Goal: Task Accomplishment & Management: Manage account settings

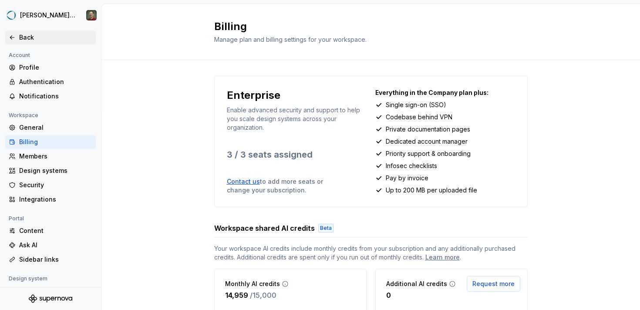
click at [14, 38] on icon at bounding box center [12, 37] width 7 height 7
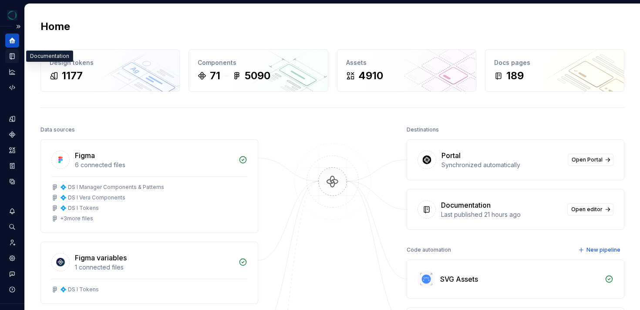
click at [15, 57] on icon "Documentation" at bounding box center [12, 56] width 8 height 8
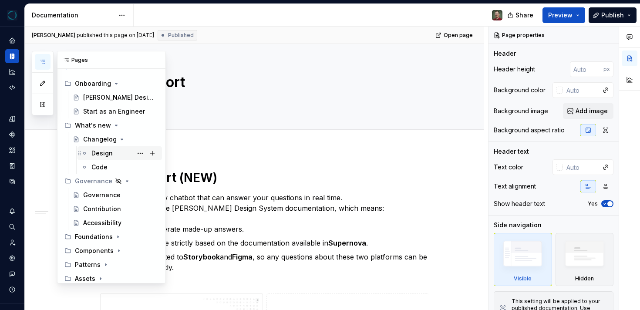
scroll to position [16, 0]
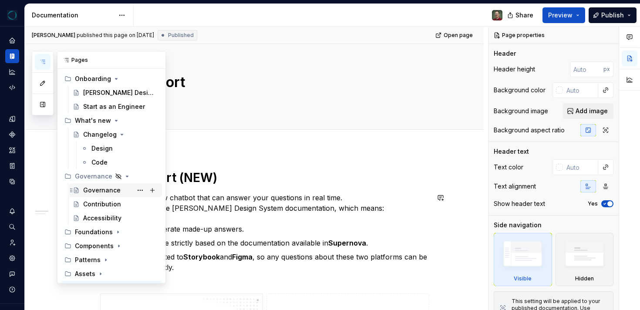
click at [111, 191] on div "Governance" at bounding box center [101, 190] width 37 height 9
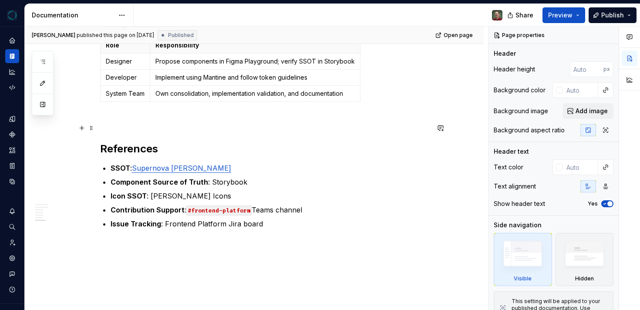
scroll to position [793, 0]
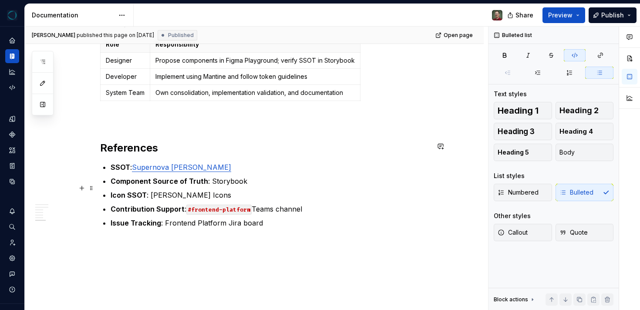
click at [227, 205] on code "#frontend-platform" at bounding box center [218, 210] width 65 height 10
click at [217, 205] on code "#frontend-platform" at bounding box center [218, 210] width 65 height 10
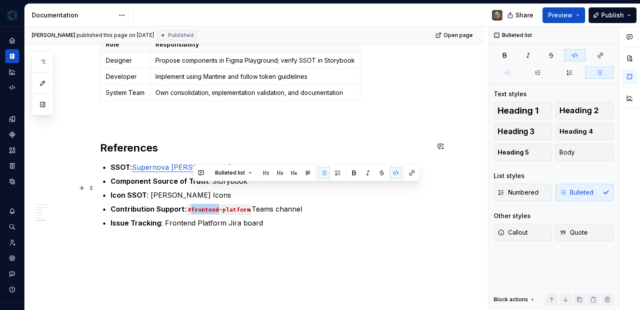
click at [203, 205] on code "#frontend-platform" at bounding box center [218, 210] width 65 height 10
drag, startPoint x: 189, startPoint y: 187, endPoint x: 251, endPoint y: 187, distance: 62.3
click at [251, 205] on code "#frontend-platform" at bounding box center [218, 210] width 65 height 10
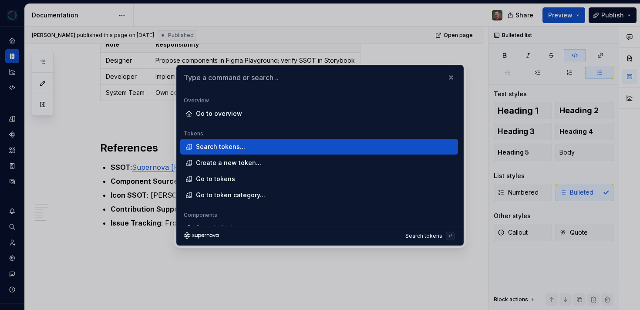
type textarea "*"
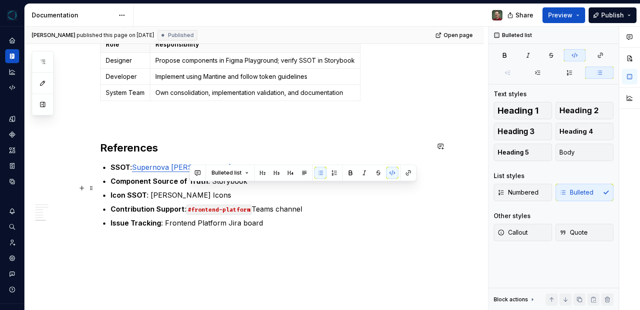
click at [245, 205] on code "#frontend-platform" at bounding box center [218, 210] width 65 height 10
drag, startPoint x: 188, startPoint y: 187, endPoint x: 252, endPoint y: 187, distance: 64.5
click at [252, 205] on code "#frontend-platform" at bounding box center [218, 210] width 65 height 10
click at [408, 174] on button "button" at bounding box center [409, 173] width 12 height 12
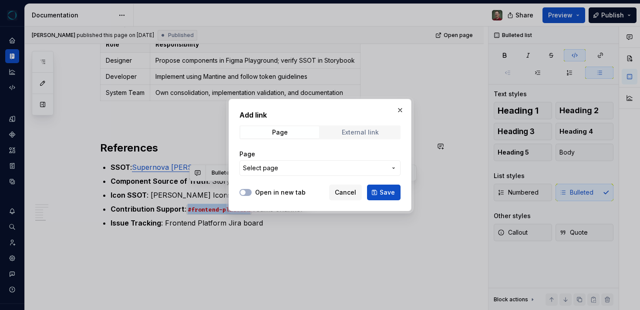
click at [357, 130] on div "External link" at bounding box center [360, 132] width 37 height 7
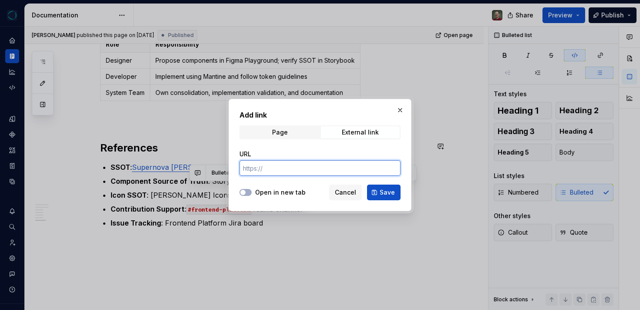
click at [301, 170] on input "URL" at bounding box center [320, 168] width 161 height 16
click at [249, 191] on button "Open in new tab" at bounding box center [246, 192] width 12 height 7
click at [278, 169] on input "URL" at bounding box center [320, 168] width 161 height 16
paste input "[URL][DOMAIN_NAME]"
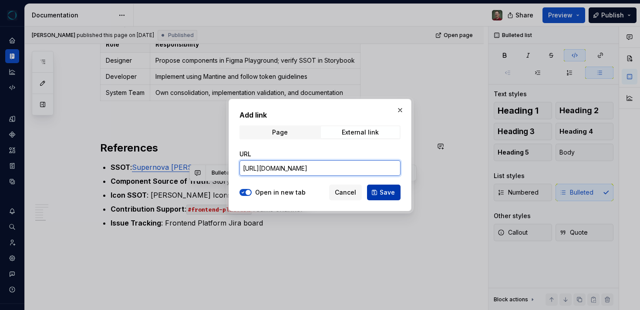
type input "[URL][DOMAIN_NAME]"
click at [384, 192] on span "Save" at bounding box center [387, 192] width 15 height 9
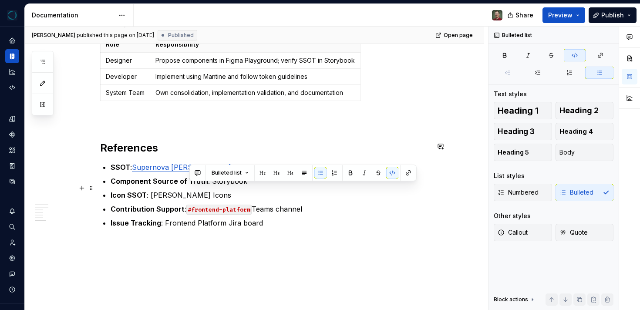
click at [210, 205] on code "#frontend-platform" at bounding box center [218, 210] width 65 height 10
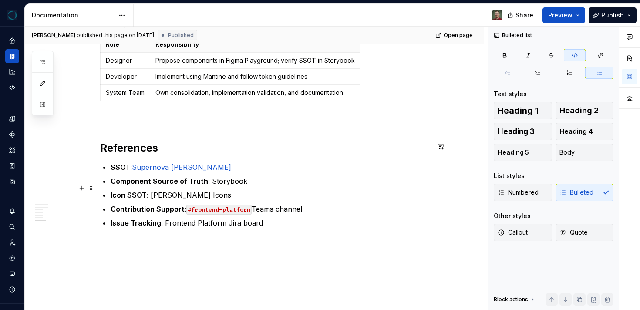
click at [194, 205] on code "#frontend-platform" at bounding box center [218, 210] width 65 height 10
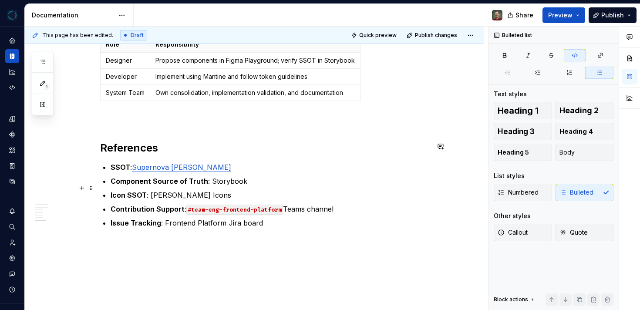
click at [301, 204] on p "Contribution Support : #team-eng-frontend-platform Teams channel" at bounding box center [270, 209] width 319 height 10
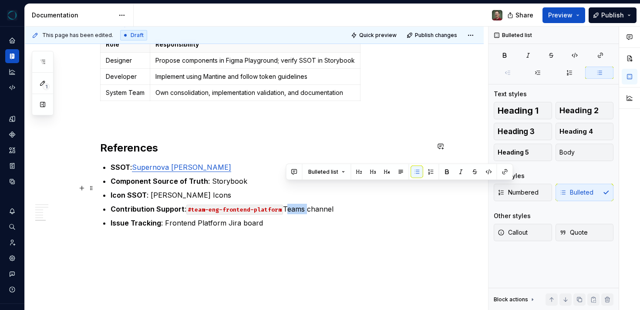
click at [301, 204] on p "Contribution Support : #team-eng-frontend-platform Teams channel" at bounding box center [270, 209] width 319 height 10
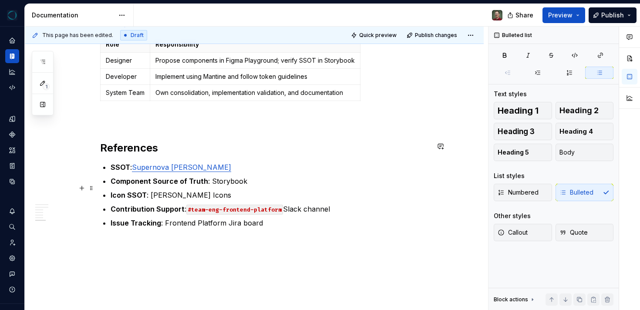
click at [352, 204] on p "Contribution Support : #team-eng-frontend-platform Slack channel" at bounding box center [270, 209] width 319 height 10
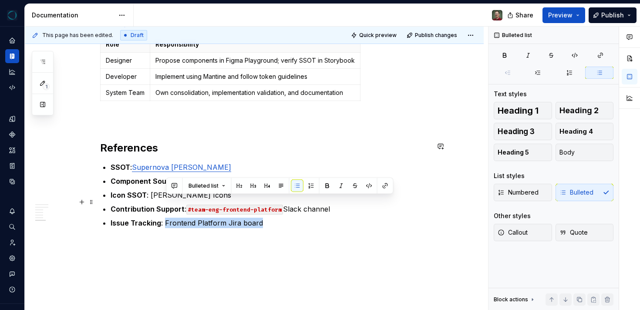
drag, startPoint x: 280, startPoint y: 203, endPoint x: 166, endPoint y: 206, distance: 113.8
click at [166, 218] on p "Issue Tracking : Frontend Platform Jira board" at bounding box center [270, 223] width 319 height 10
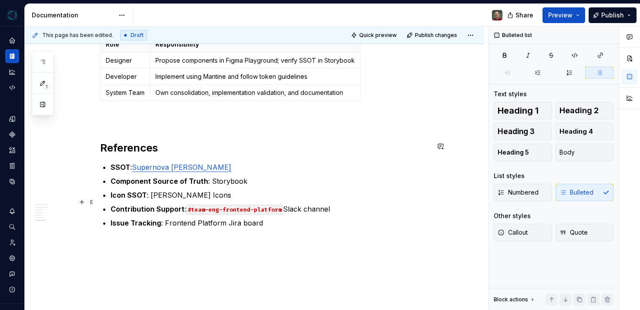
click at [165, 218] on p "Issue Tracking : Frontend Platform Jira board" at bounding box center [270, 223] width 319 height 10
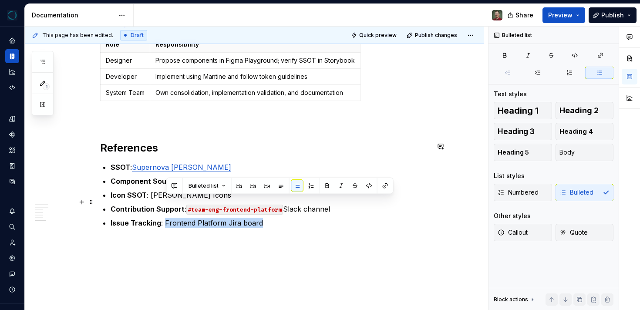
drag, startPoint x: 167, startPoint y: 202, endPoint x: 263, endPoint y: 200, distance: 96.3
click at [263, 218] on p "Issue Tracking : Frontend Platform Jira board" at bounding box center [270, 223] width 319 height 10
click at [391, 191] on div "Bulleted list" at bounding box center [279, 186] width 227 height 17
drag, startPoint x: 270, startPoint y: 203, endPoint x: 167, endPoint y: 204, distance: 103.3
click at [167, 218] on p "Issue Tracking : Frontend Platform Jira board" at bounding box center [270, 223] width 319 height 10
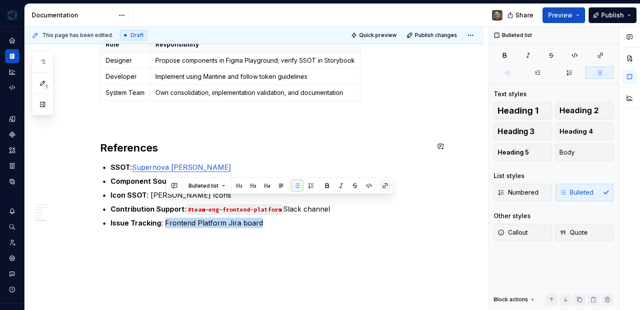
click at [385, 187] on button "button" at bounding box center [385, 186] width 12 height 12
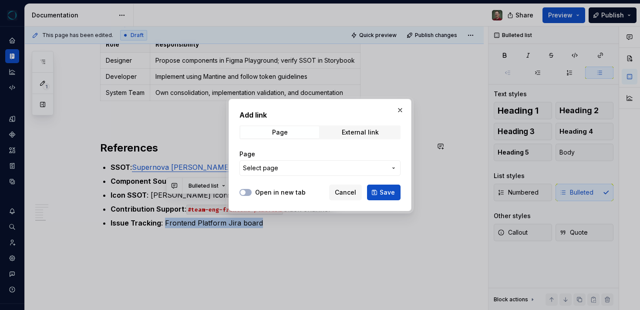
type textarea "*"
click at [349, 135] on div "External link" at bounding box center [360, 132] width 37 height 7
click at [339, 164] on input "URL" at bounding box center [320, 168] width 161 height 16
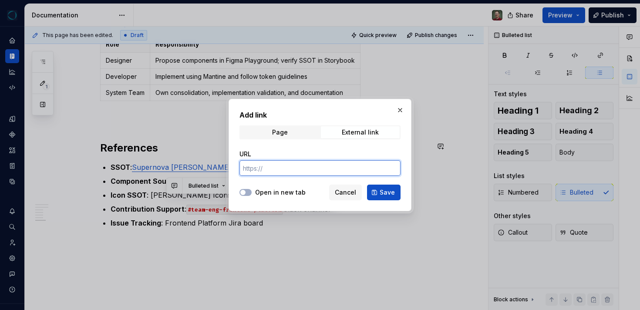
paste input "[URL][DOMAIN_NAME]"
type input "[URL][DOMAIN_NAME]"
click at [249, 191] on button "Open in new tab" at bounding box center [246, 192] width 12 height 7
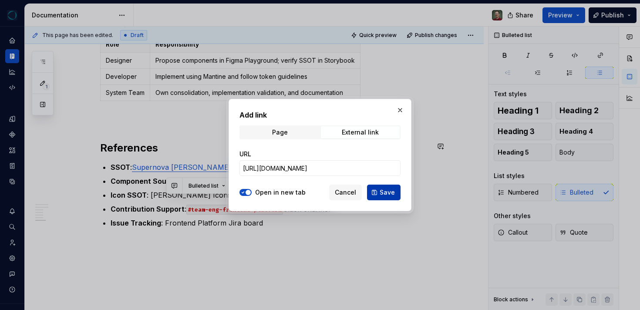
click at [389, 193] on span "Save" at bounding box center [387, 192] width 15 height 9
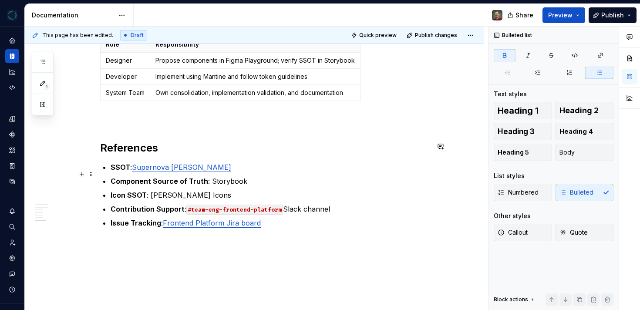
click at [206, 190] on p "Icon SSOT : [PERSON_NAME] Icons" at bounding box center [270, 195] width 319 height 10
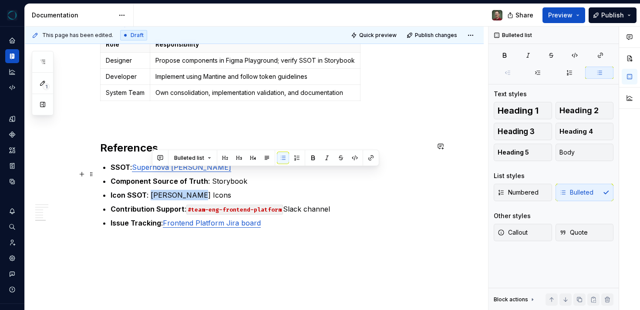
click at [153, 190] on p "Icon SSOT : [PERSON_NAME] Icons" at bounding box center [270, 195] width 319 height 10
type textarea "*"
click at [373, 159] on button "button" at bounding box center [371, 158] width 12 height 12
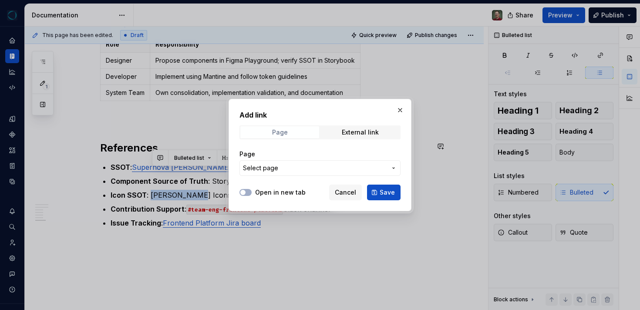
click at [293, 130] on span "Page" at bounding box center [279, 132] width 79 height 12
click at [281, 168] on span "Select page" at bounding box center [315, 168] width 144 height 9
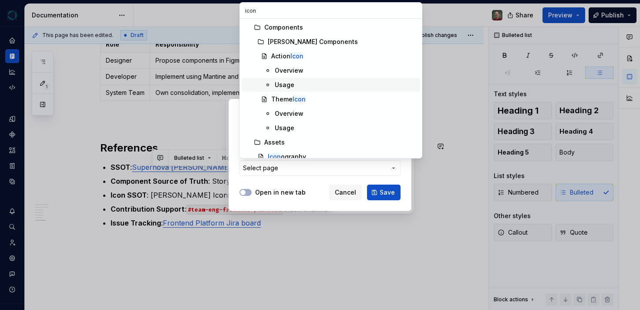
scroll to position [7, 0]
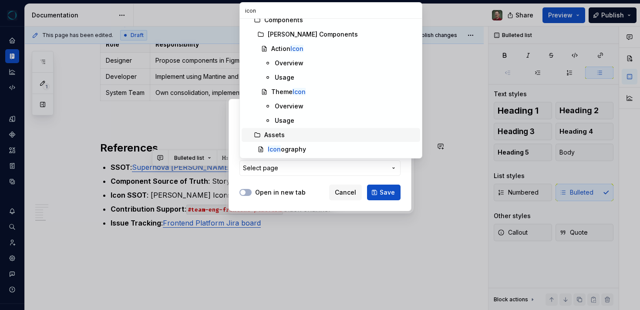
type input "icon"
click at [348, 149] on div "Icon ography" at bounding box center [342, 149] width 149 height 9
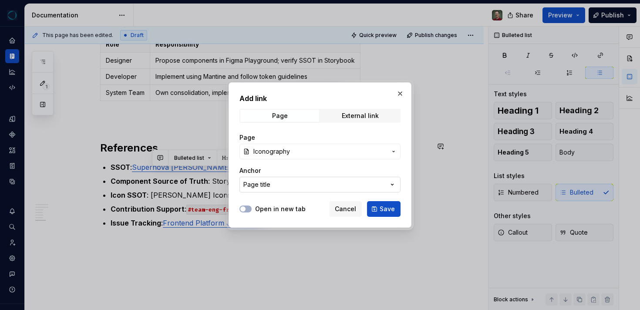
click at [395, 183] on icon "button" at bounding box center [392, 184] width 9 height 9
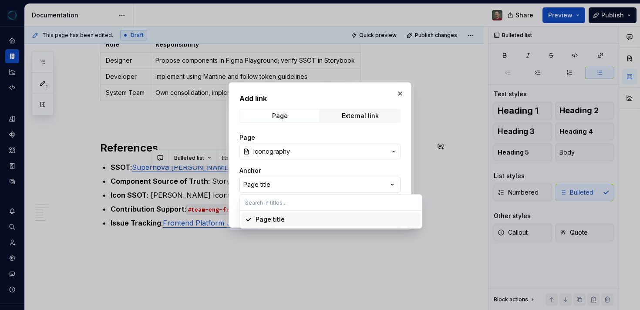
click at [395, 183] on div "Add link Page External link Page Iconography Anchor Page title Open in new tab …" at bounding box center [320, 155] width 640 height 310
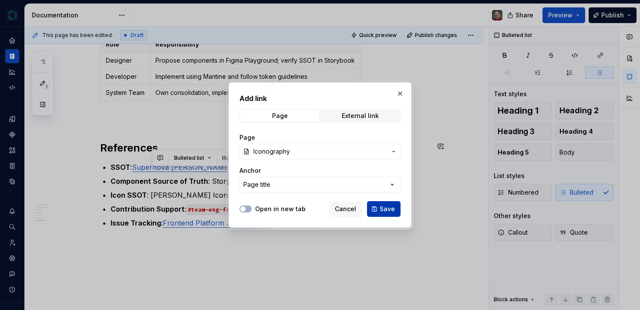
click at [393, 211] on span "Save" at bounding box center [387, 209] width 15 height 9
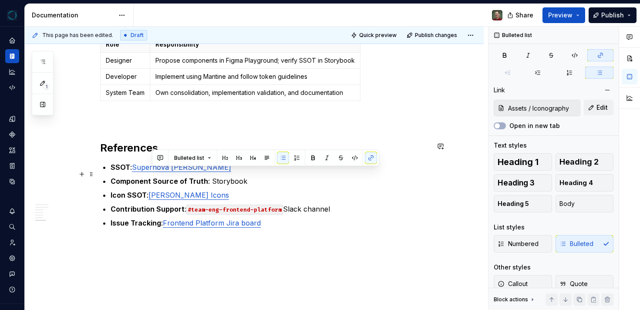
click at [224, 190] on p "Icon SSOT : [PERSON_NAME] Icons" at bounding box center [270, 195] width 319 height 10
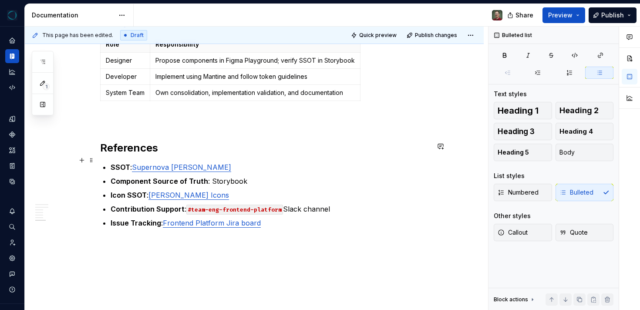
click at [234, 176] on p "Component Source of Truth : Storybook" at bounding box center [270, 181] width 319 height 10
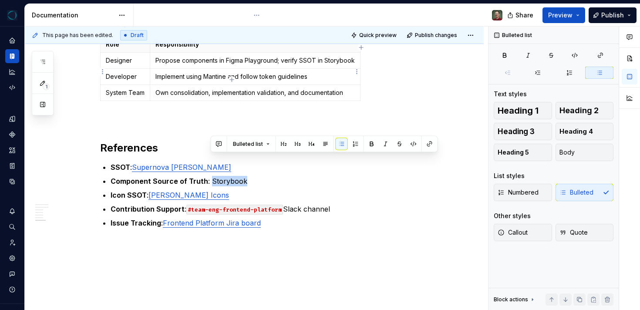
type textarea "*"
click at [425, 142] on button "button" at bounding box center [430, 144] width 12 height 12
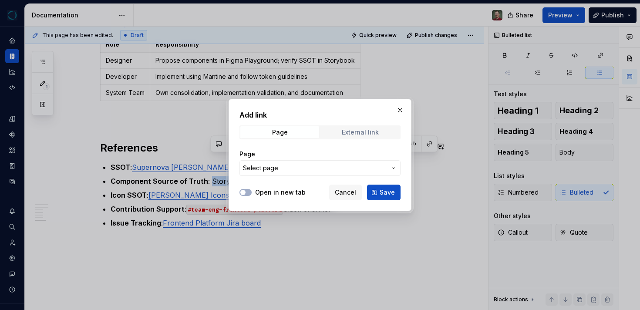
click at [360, 137] on span "External link" at bounding box center [360, 132] width 79 height 12
click at [304, 172] on input "URL" at bounding box center [320, 168] width 161 height 16
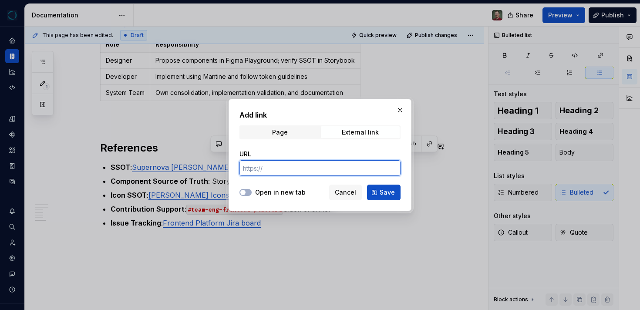
paste input "[URL][DOMAIN_NAME]"
type input "[URL][DOMAIN_NAME]"
click at [249, 190] on button "Open in new tab" at bounding box center [246, 192] width 12 height 7
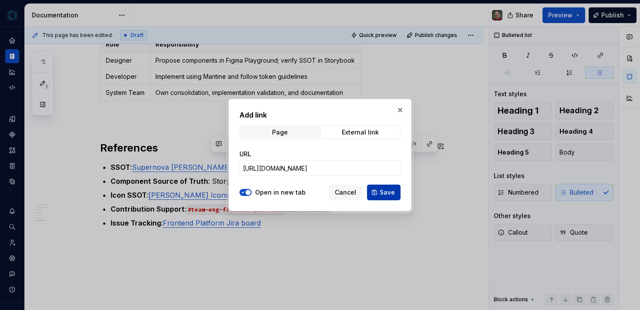
click at [387, 196] on span "Save" at bounding box center [387, 192] width 15 height 9
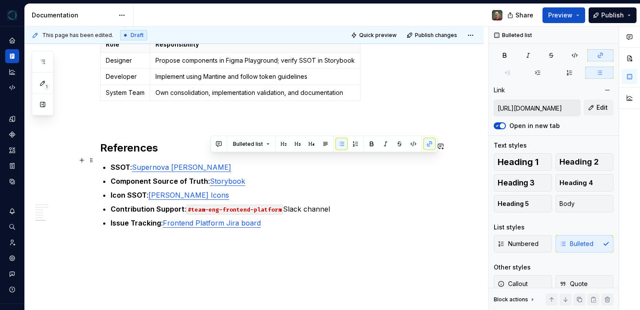
click at [279, 176] on p "Component Source of Truth : Storybook" at bounding box center [270, 181] width 319 height 10
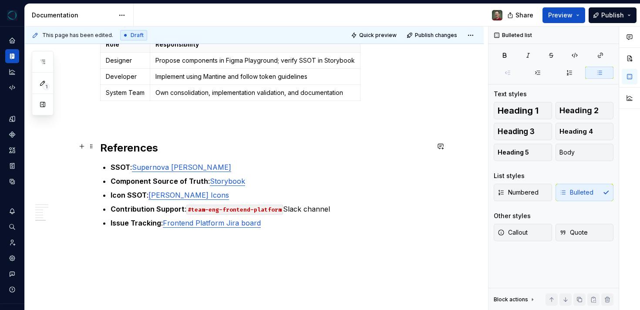
click at [182, 163] on link "Supernova [PERSON_NAME]" at bounding box center [181, 167] width 99 height 9
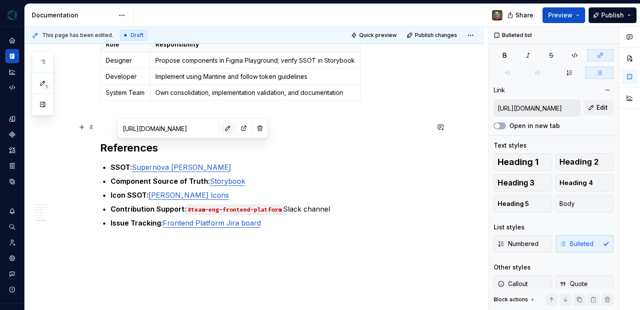
click at [222, 129] on button "button" at bounding box center [228, 128] width 12 height 12
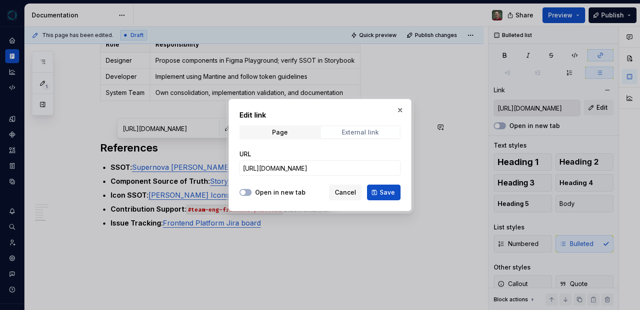
click at [366, 130] on div "External link" at bounding box center [360, 132] width 37 height 7
click at [341, 166] on input "[URL][DOMAIN_NAME]" at bounding box center [320, 168] width 161 height 16
click at [291, 134] on span "Page" at bounding box center [279, 132] width 79 height 12
click at [306, 165] on span "Select page" at bounding box center [315, 168] width 144 height 9
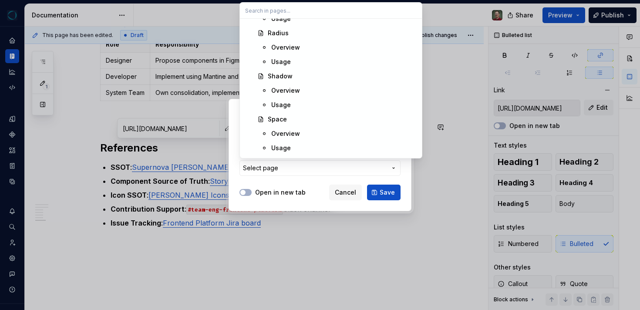
scroll to position [0, 0]
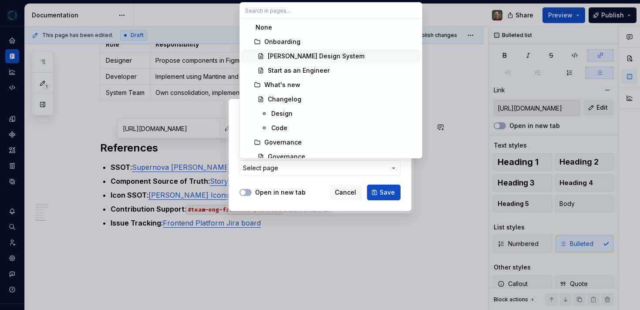
click at [349, 57] on div "[PERSON_NAME] Design System" at bounding box center [342, 56] width 149 height 9
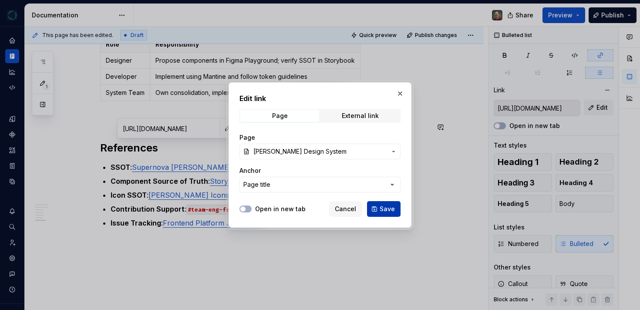
click at [389, 210] on span "Save" at bounding box center [387, 209] width 15 height 9
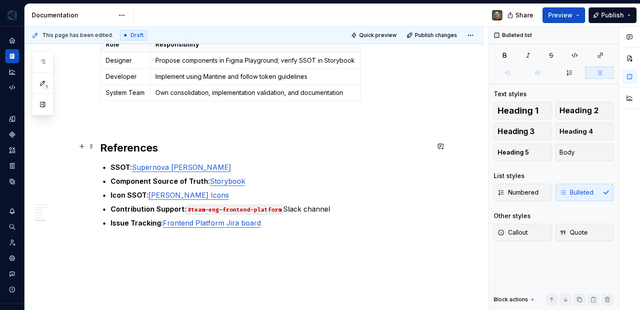
click at [273, 162] on p "SSOT : Supernova [PERSON_NAME]" at bounding box center [270, 167] width 319 height 10
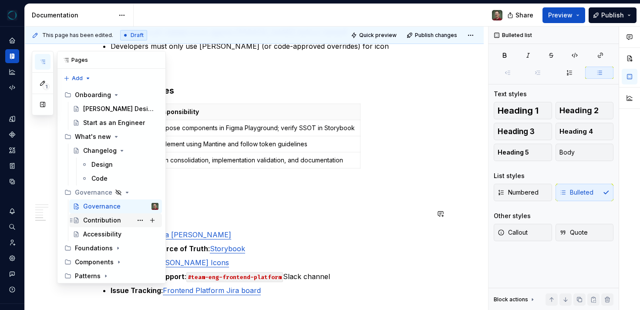
click at [123, 217] on div "Contribution" at bounding box center [120, 220] width 75 height 12
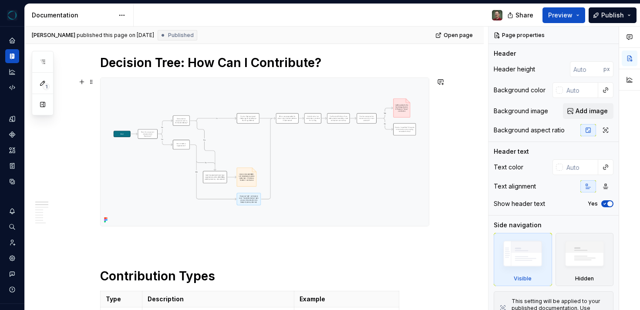
scroll to position [110, 0]
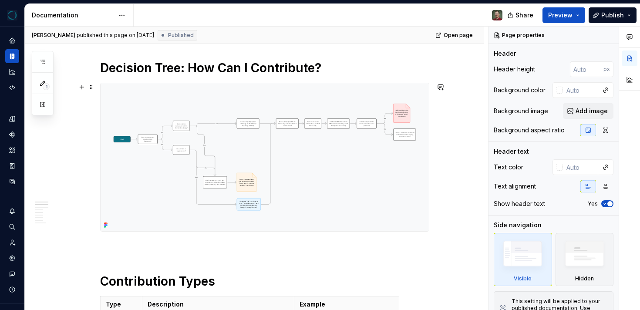
type textarea "*"
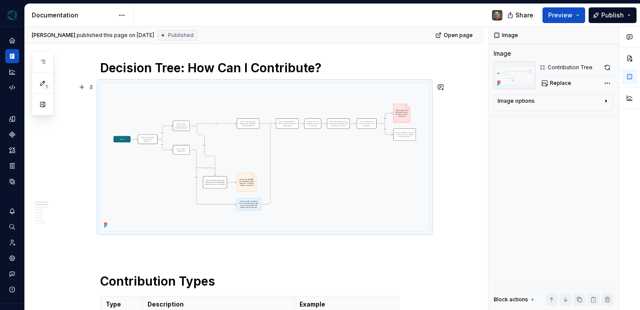
click at [201, 135] on img at bounding box center [265, 157] width 328 height 148
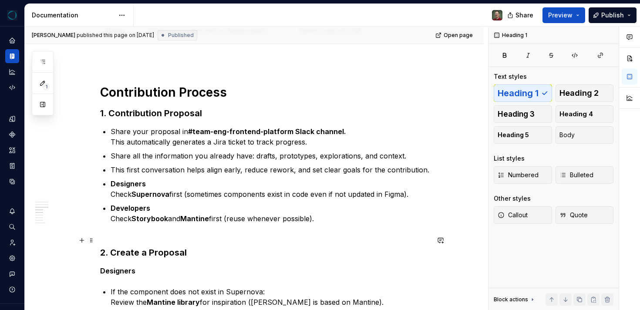
scroll to position [432, 0]
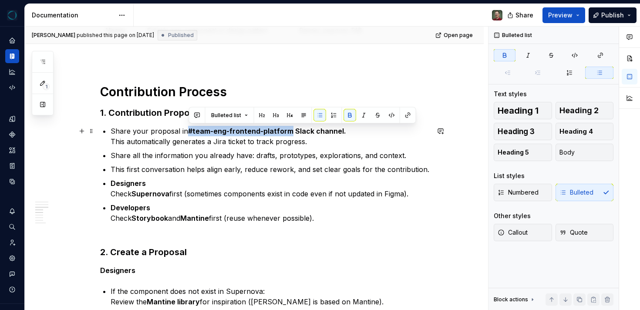
drag, startPoint x: 290, startPoint y: 132, endPoint x: 190, endPoint y: 133, distance: 99.8
click at [190, 133] on strong "#team-eng-frontend-platform Slack channel." at bounding box center [267, 131] width 158 height 9
click at [405, 114] on button "button" at bounding box center [408, 115] width 12 height 12
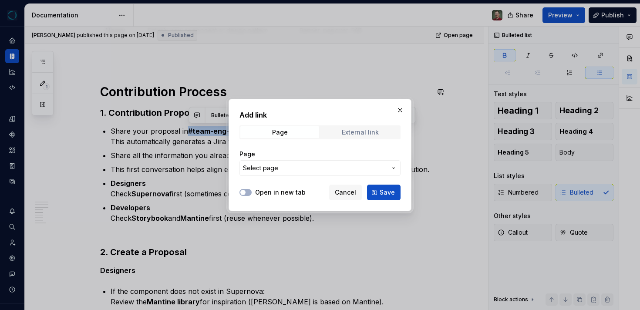
click at [360, 134] on div "External link" at bounding box center [360, 132] width 37 height 7
click at [262, 196] on label "Open in new tab" at bounding box center [280, 192] width 51 height 9
click at [252, 196] on button "Open in new tab" at bounding box center [246, 192] width 12 height 7
click at [268, 173] on input "URL" at bounding box center [320, 168] width 161 height 16
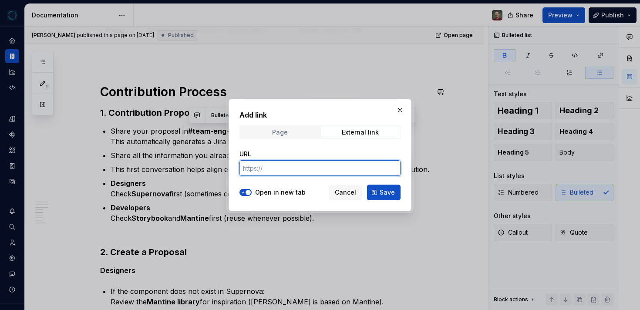
paste input "[URL][DOMAIN_NAME]"
type input "[URL][DOMAIN_NAME]"
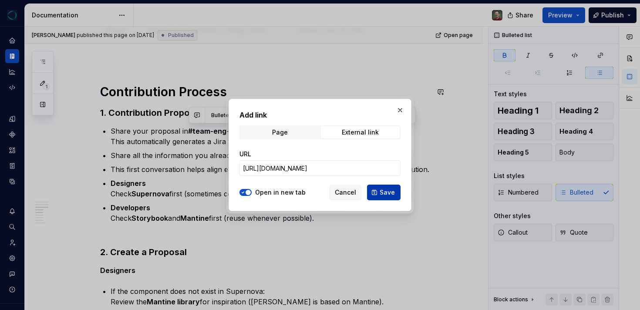
click at [387, 193] on span "Save" at bounding box center [387, 192] width 15 height 9
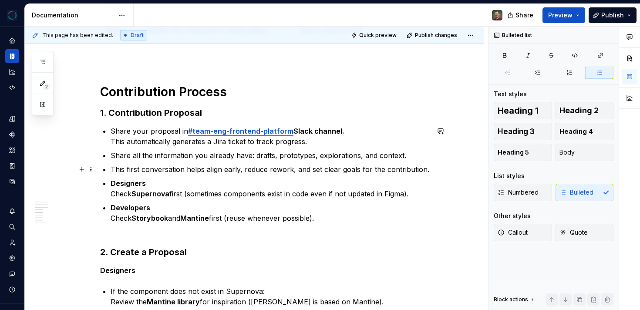
click at [278, 168] on p "This first conversation helps align early, reduce rework, and set clear goals f…" at bounding box center [270, 169] width 319 height 10
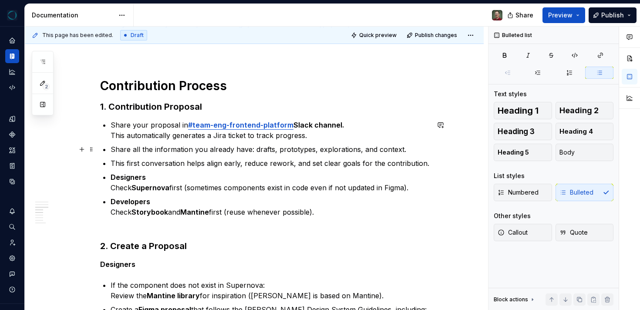
scroll to position [439, 0]
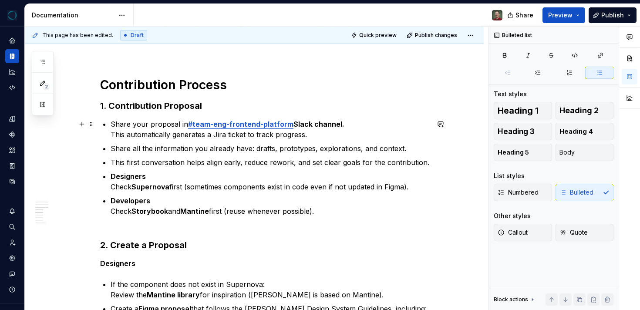
click at [318, 136] on p "Share your proposal in #team-eng-frontend-platform Slack channel. This automati…" at bounding box center [270, 129] width 319 height 21
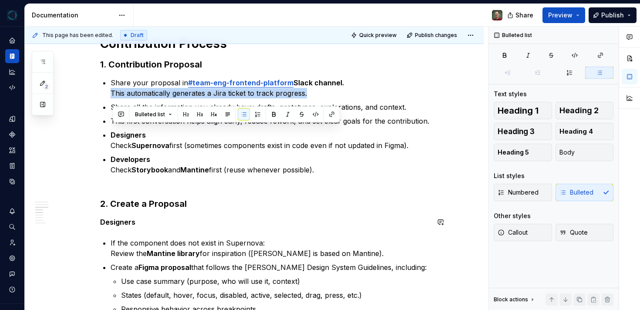
type textarea "*"
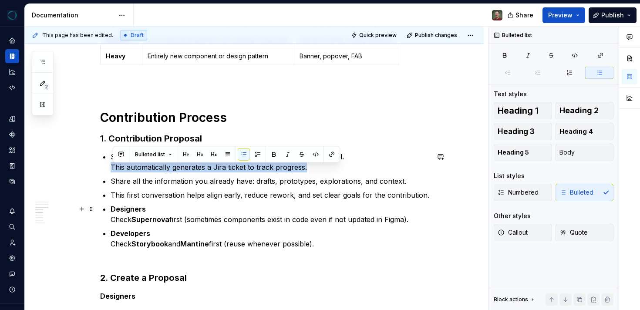
scroll to position [408, 0]
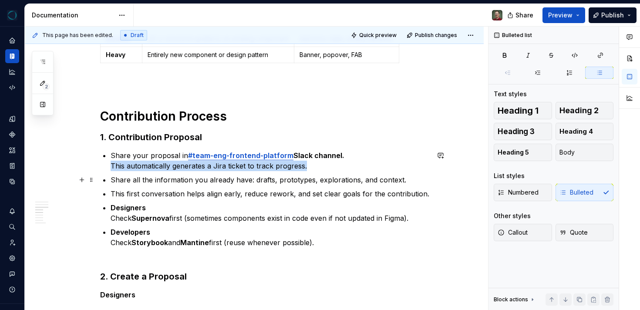
click at [322, 172] on ul "Share your proposal in #team-eng-frontend-platform Slack channel. This automati…" at bounding box center [270, 199] width 319 height 98
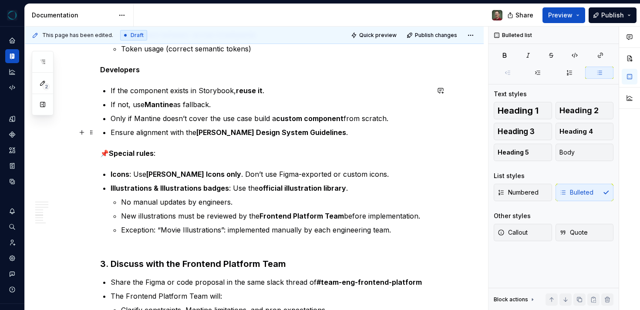
scroll to position [813, 0]
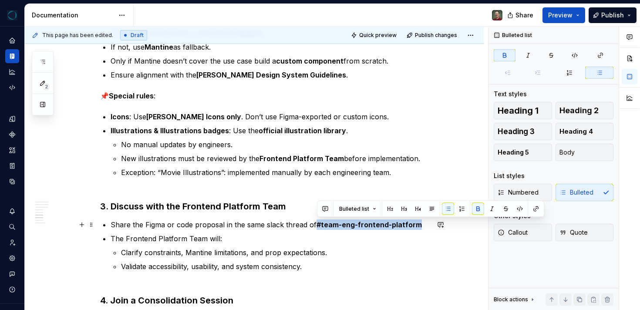
drag, startPoint x: 318, startPoint y: 224, endPoint x: 417, endPoint y: 223, distance: 99.8
click at [417, 223] on strong "#team-eng-frontend-platform" at bounding box center [369, 224] width 105 height 9
click at [538, 207] on button "button" at bounding box center [536, 209] width 12 height 12
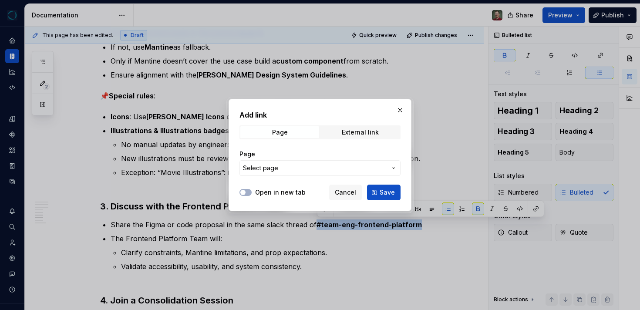
click at [362, 168] on span "Select page" at bounding box center [315, 168] width 144 height 9
click at [331, 167] on div "Add link Page External link Page Select page Open in new tab Cancel Save" at bounding box center [320, 155] width 640 height 310
click at [359, 131] on div "External link" at bounding box center [360, 132] width 37 height 7
click at [325, 172] on input "URL" at bounding box center [320, 168] width 161 height 16
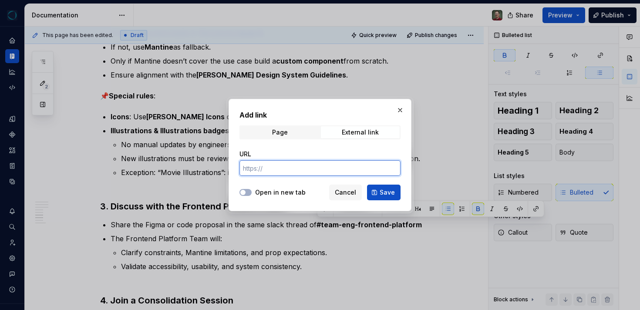
paste input "[URL][DOMAIN_NAME]"
type input "[URL][DOMAIN_NAME]"
click at [268, 196] on label "Open in new tab" at bounding box center [280, 192] width 51 height 9
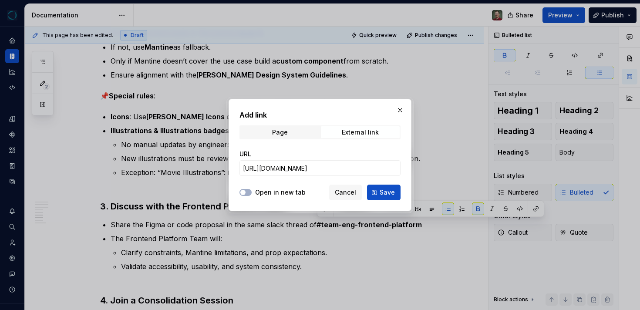
click at [252, 196] on button "Open in new tab" at bounding box center [246, 192] width 12 height 7
click at [378, 194] on button "Save" at bounding box center [384, 193] width 34 height 16
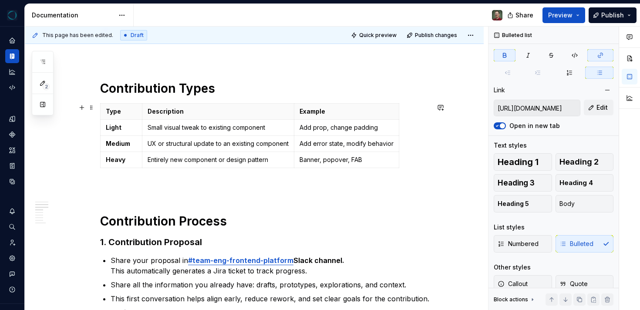
scroll to position [458, 0]
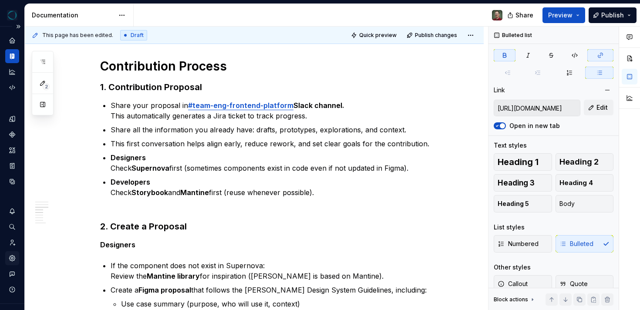
click at [15, 260] on icon "Settings" at bounding box center [12, 258] width 8 height 8
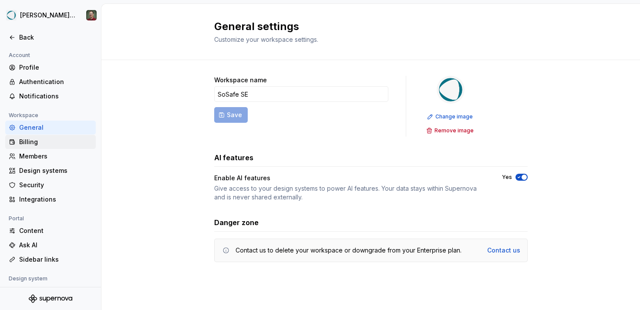
click at [65, 140] on div "Billing" at bounding box center [55, 142] width 73 height 9
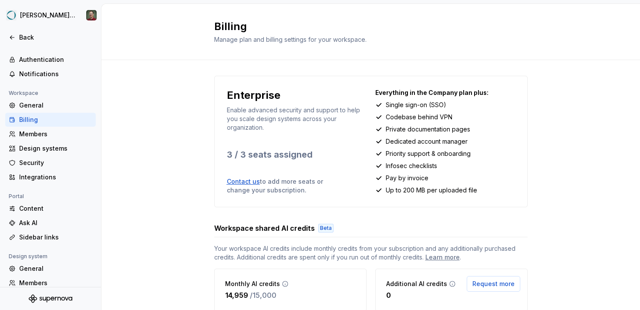
scroll to position [24, 0]
click at [55, 222] on div "Ask AI" at bounding box center [55, 221] width 73 height 9
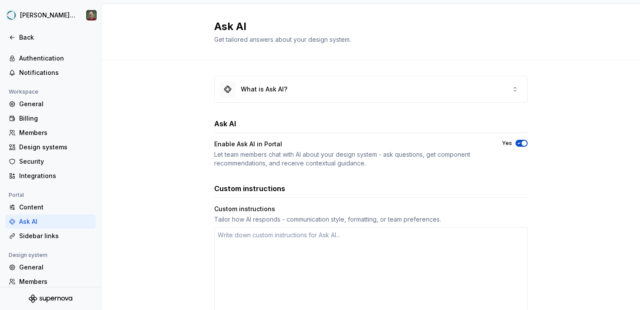
type textarea "*"
click at [56, 211] on div "Content" at bounding box center [55, 207] width 73 height 9
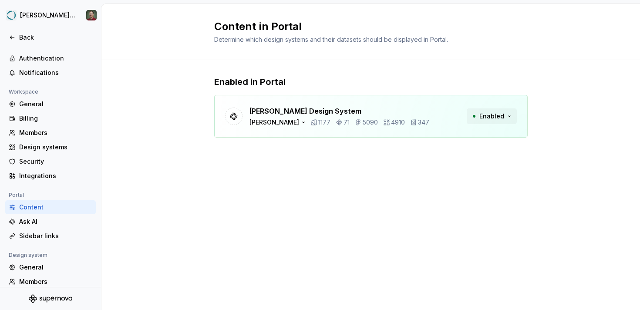
click at [510, 119] on button "Enabled" at bounding box center [492, 116] width 50 height 16
click at [499, 112] on button "Enabled" at bounding box center [492, 116] width 50 height 16
click at [68, 240] on div "Sidebar links" at bounding box center [55, 236] width 73 height 9
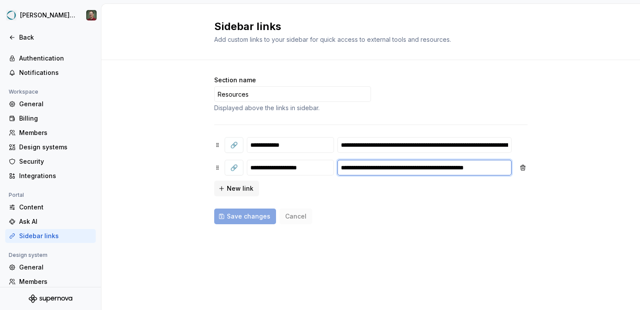
click at [373, 172] on input "**********" at bounding box center [425, 168] width 174 height 16
click at [393, 169] on input "**********" at bounding box center [425, 168] width 174 height 16
click at [435, 135] on div "**********" at bounding box center [371, 150] width 314 height 149
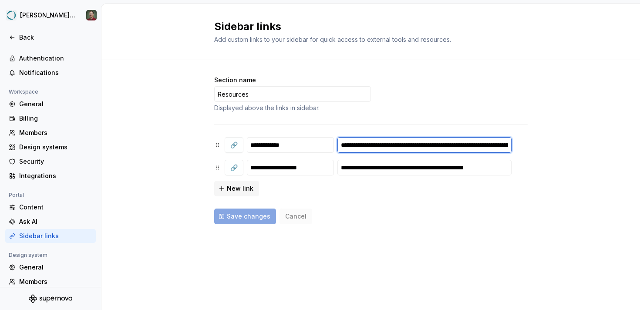
scroll to position [0, 108]
drag, startPoint x: 433, startPoint y: 142, endPoint x: 569, endPoint y: 146, distance: 135.5
click at [569, 146] on div "**********" at bounding box center [371, 158] width 539 height 197
click at [435, 144] on input "**********" at bounding box center [425, 145] width 174 height 16
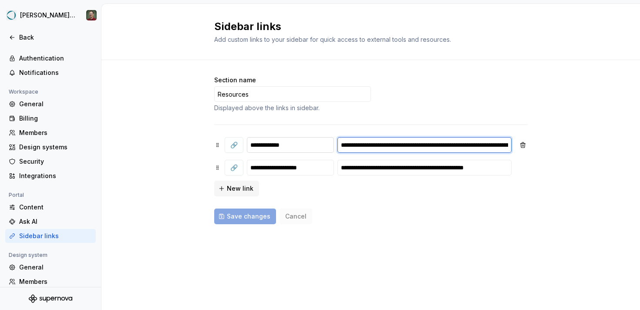
drag, startPoint x: 435, startPoint y: 144, endPoint x: 273, endPoint y: 137, distance: 162.2
click at [273, 138] on div "**********" at bounding box center [371, 145] width 314 height 16
click at [345, 197] on div "**********" at bounding box center [371, 150] width 314 height 149
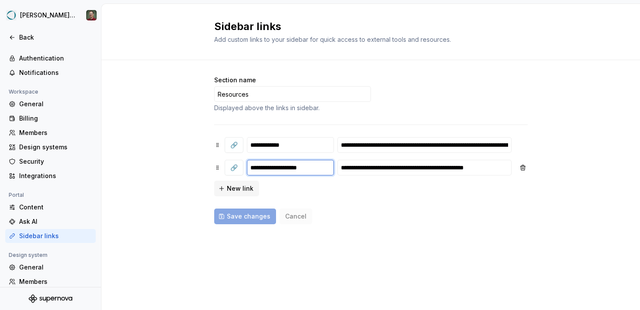
click at [318, 167] on input "**********" at bounding box center [290, 168] width 87 height 16
click at [300, 190] on div "**********" at bounding box center [371, 166] width 314 height 59
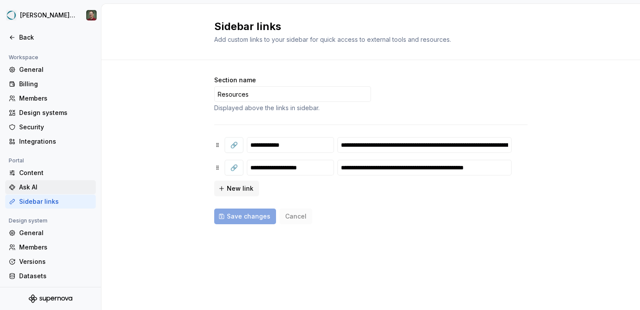
scroll to position [73, 0]
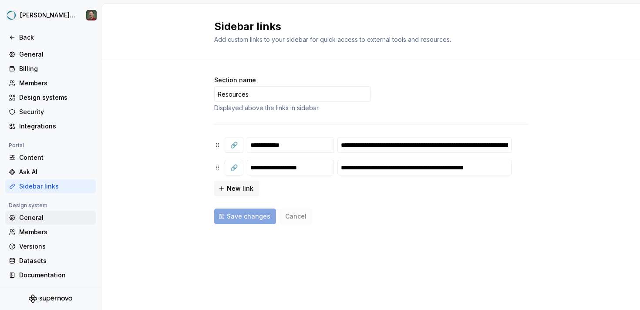
click at [63, 222] on div "General" at bounding box center [55, 217] width 73 height 9
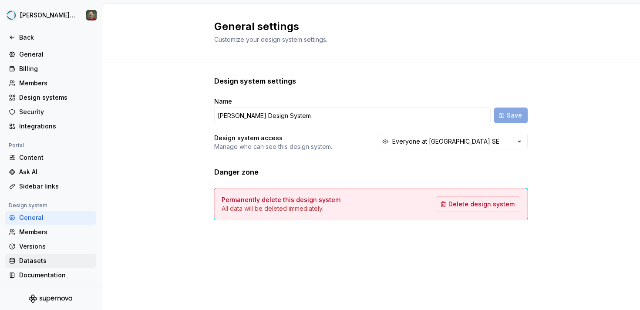
click at [59, 257] on div "Datasets" at bounding box center [55, 261] width 73 height 9
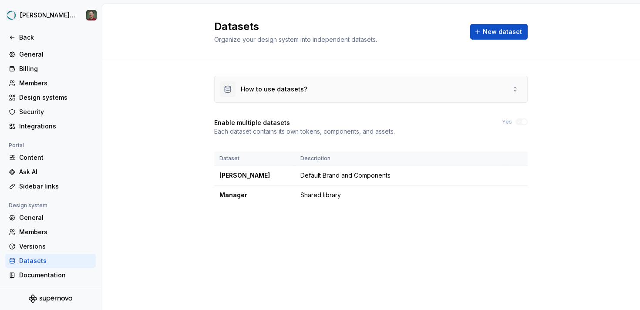
click at [439, 91] on div "How to use datasets?" at bounding box center [371, 89] width 313 height 26
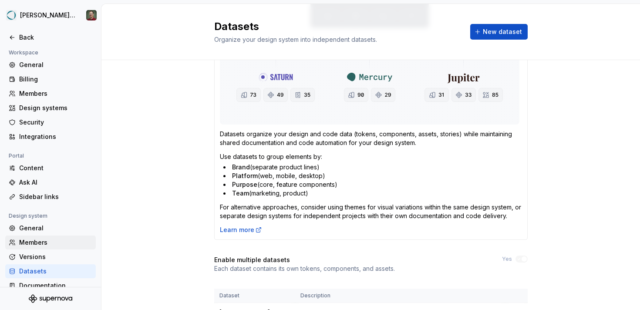
scroll to position [62, 0]
click at [47, 232] on div "General" at bounding box center [55, 228] width 73 height 9
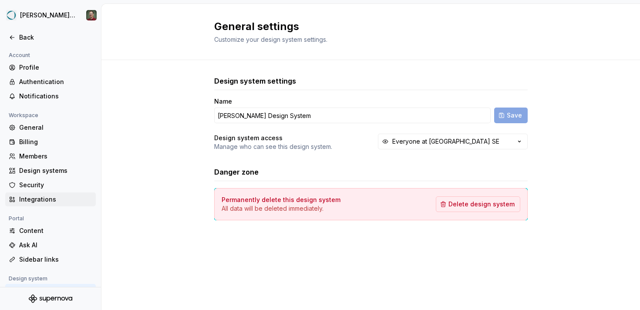
click at [62, 196] on div "Integrations" at bounding box center [55, 199] width 73 height 9
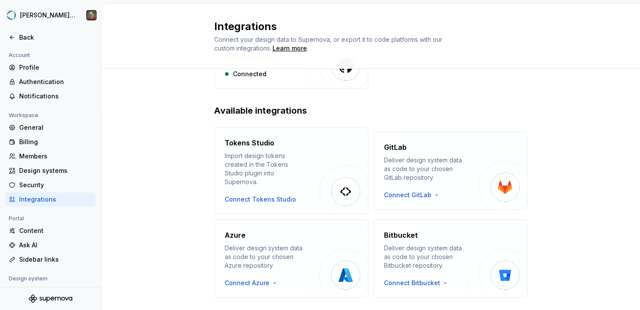
scroll to position [193, 0]
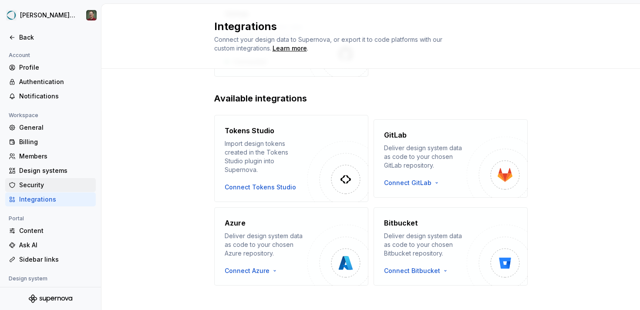
click at [45, 183] on div "Security" at bounding box center [55, 185] width 73 height 9
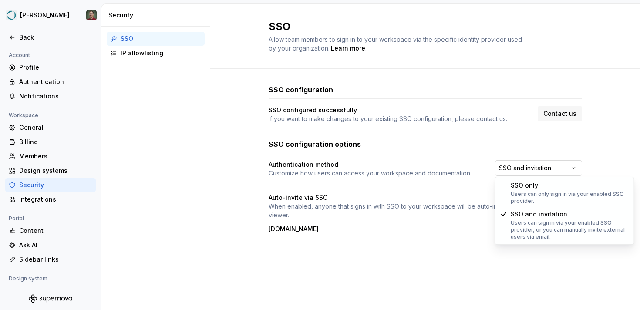
click at [534, 162] on html "[PERSON_NAME] Design System Back Account Profile Authentication Notifications W…" at bounding box center [320, 155] width 640 height 310
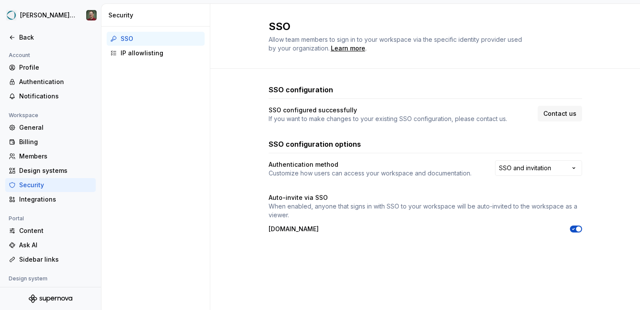
click at [470, 152] on html "[PERSON_NAME] Design System Back Account Profile Authentication Notifications W…" at bounding box center [320, 155] width 640 height 310
click at [182, 49] on div "IP allowlisting" at bounding box center [161, 53] width 81 height 9
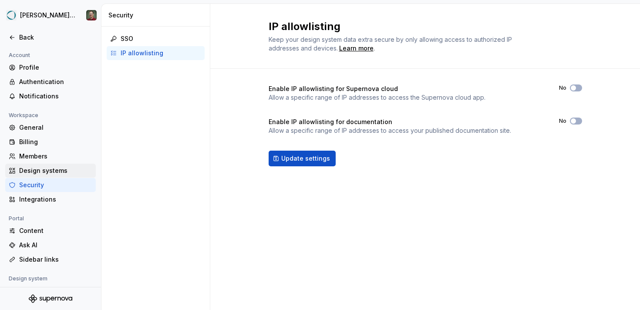
click at [54, 173] on div "Design systems" at bounding box center [55, 170] width 73 height 9
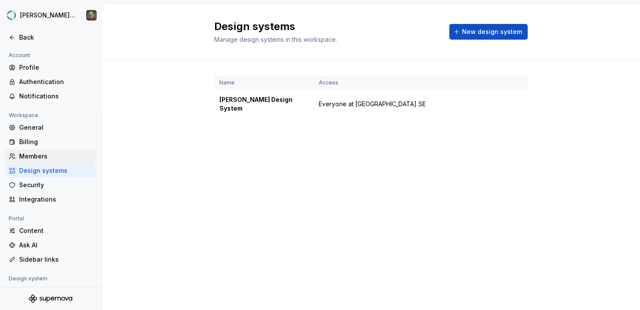
click at [65, 156] on div "Members" at bounding box center [55, 156] width 73 height 9
